Goal: Find specific page/section: Find specific page/section

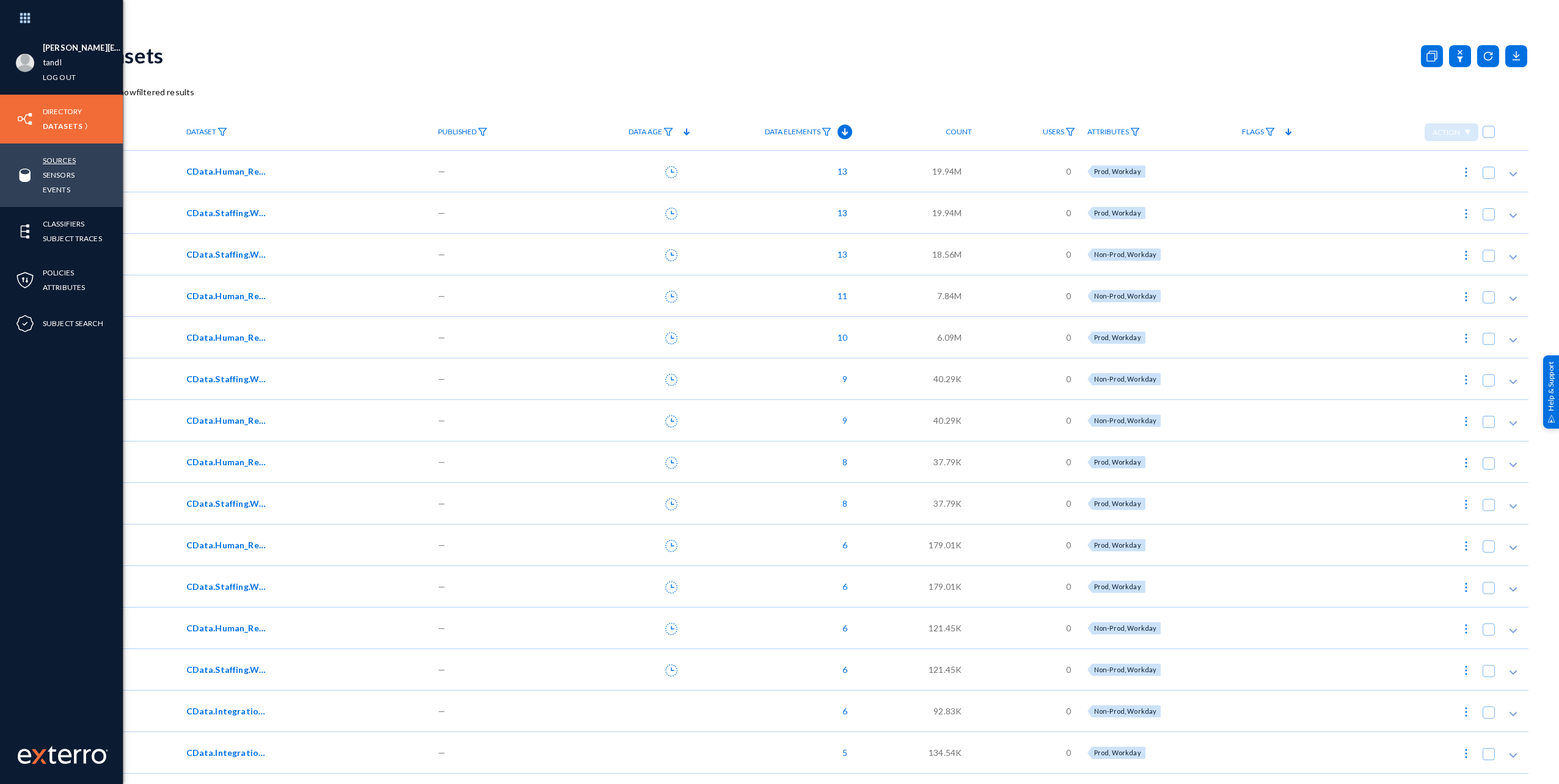
click at [49, 159] on link "Sources" at bounding box center [59, 159] width 33 height 14
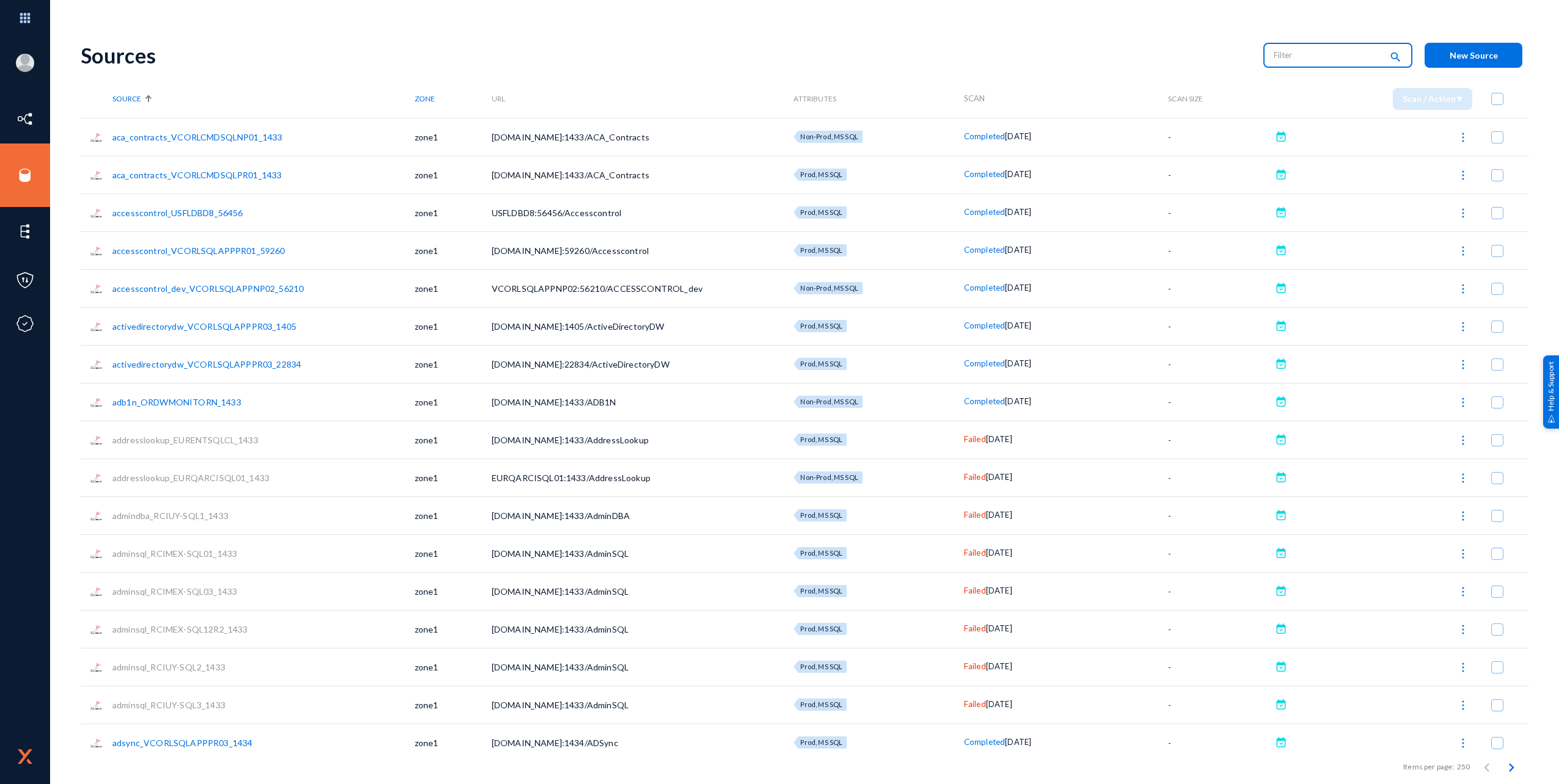
click at [1291, 60] on input "text" at bounding box center [1328, 55] width 107 height 18
type input "Running"
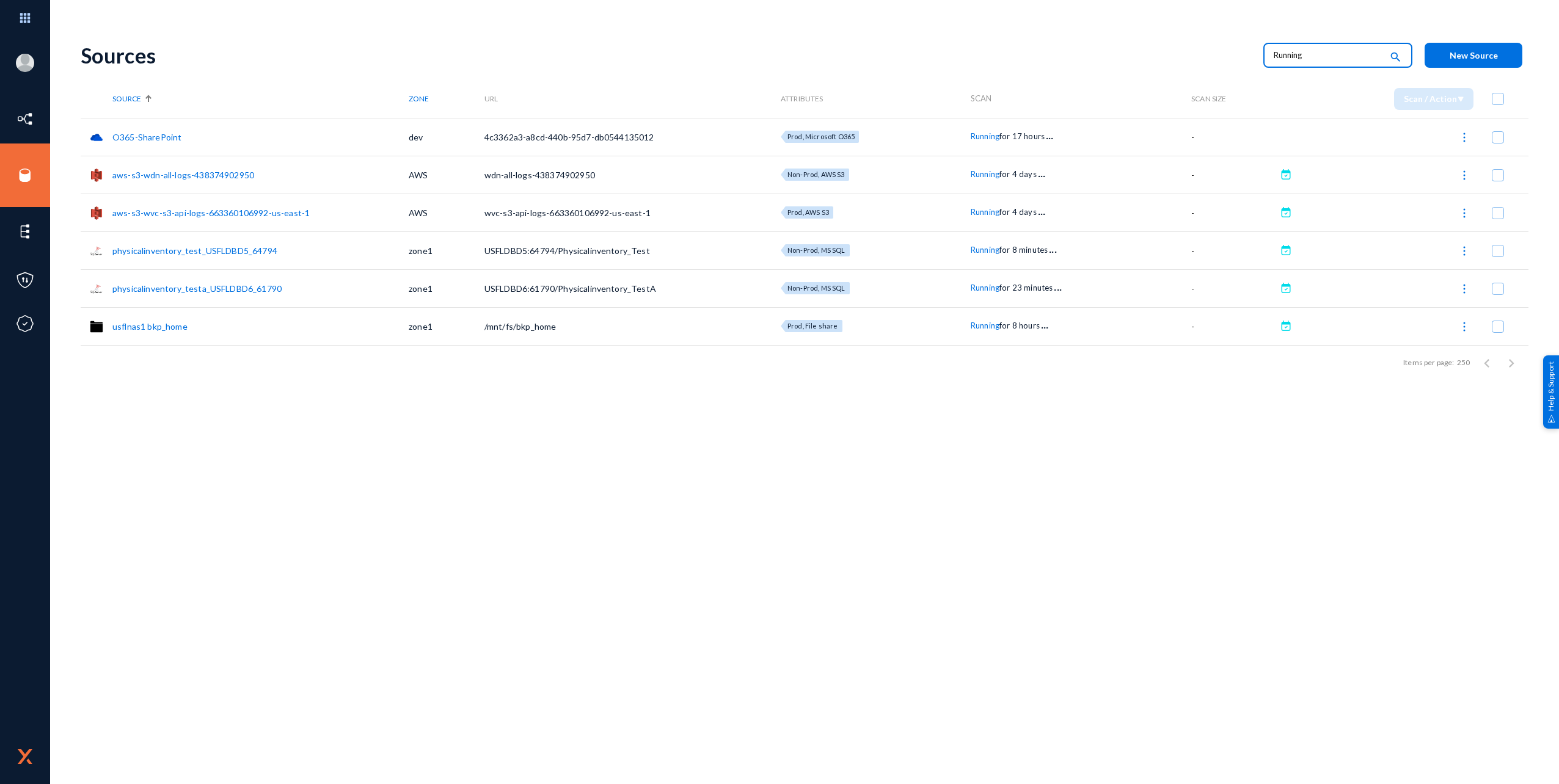
click at [778, 530] on div "Sources Running search New Source Source Zone URL Attributes Scan Scan Size Sca…" at bounding box center [805, 408] width 1448 height 754
